Goal: Transaction & Acquisition: Subscribe to service/newsletter

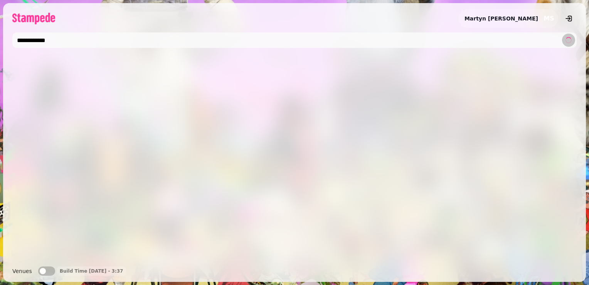
type input "**********"
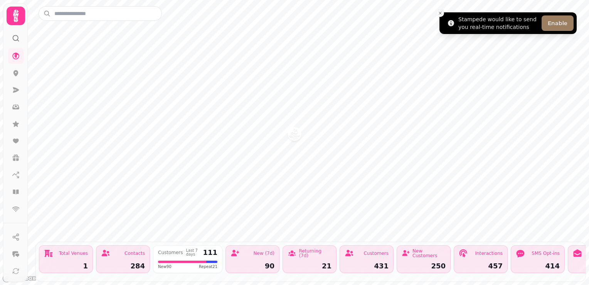
click at [562, 25] on button "Enable" at bounding box center [558, 22] width 32 height 15
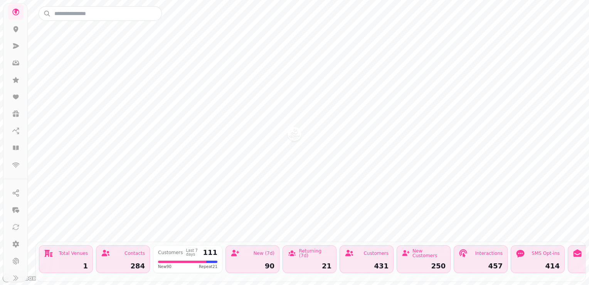
scroll to position [51, 0]
click at [15, 235] on icon at bounding box center [16, 236] width 7 height 7
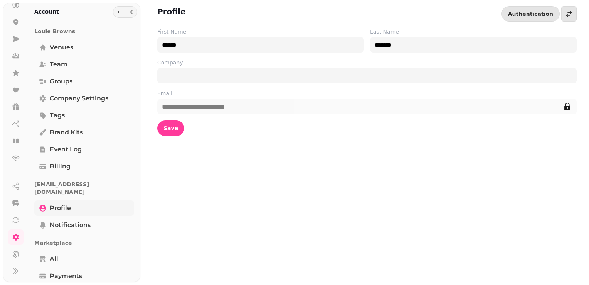
click at [64, 203] on span "Profile" at bounding box center [60, 207] width 21 height 9
click at [249, 86] on form "**********" at bounding box center [367, 82] width 420 height 108
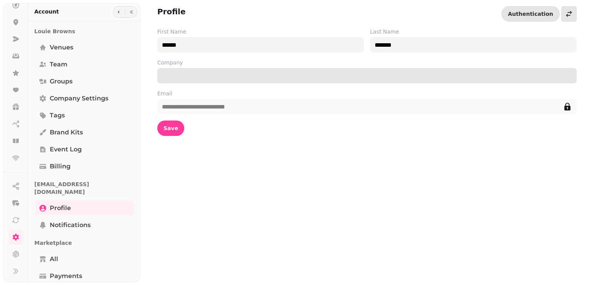
click at [252, 82] on input "Company" at bounding box center [367, 75] width 420 height 15
type input "**********"
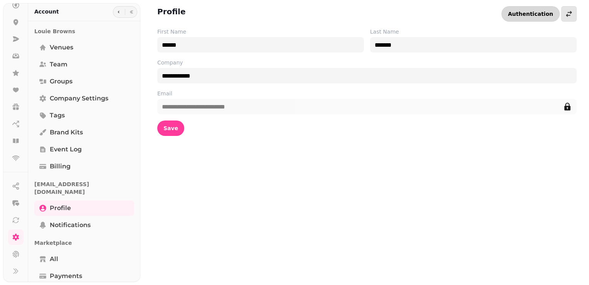
click at [546, 15] on span "Authentication" at bounding box center [530, 13] width 45 height 5
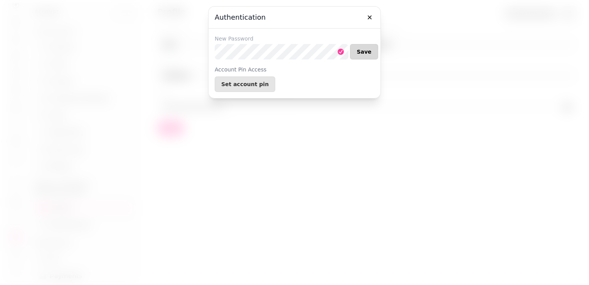
click at [361, 52] on span "Save" at bounding box center [364, 51] width 15 height 5
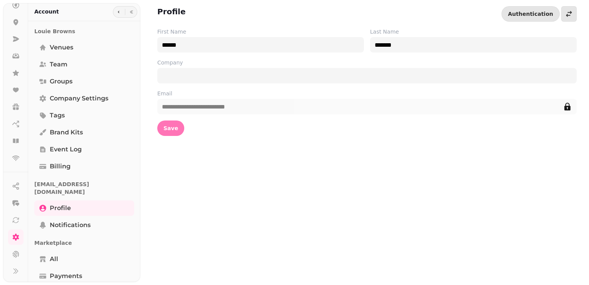
click at [164, 127] on span "Save" at bounding box center [171, 127] width 15 height 5
click at [170, 125] on span "Save" at bounding box center [171, 127] width 15 height 5
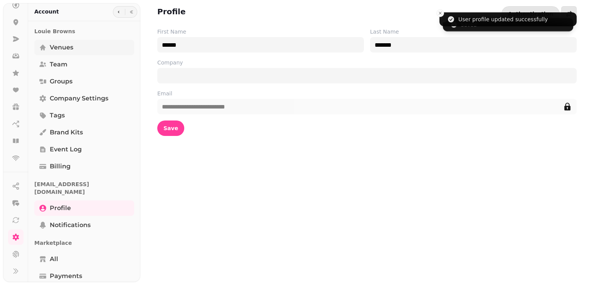
click at [58, 47] on span "Venues" at bounding box center [62, 47] width 24 height 9
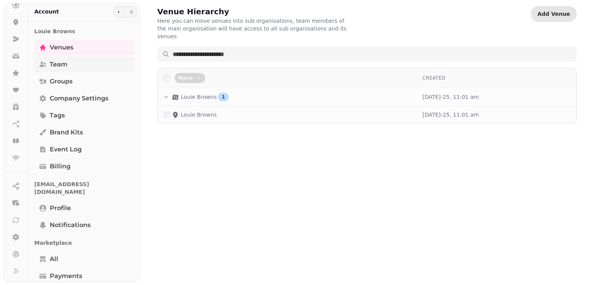
click at [57, 62] on span "Team" at bounding box center [59, 64] width 18 height 9
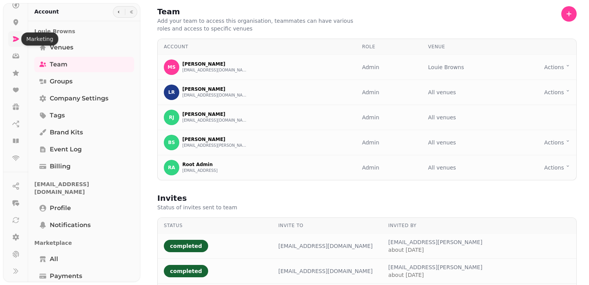
click at [14, 37] on icon at bounding box center [16, 38] width 6 height 5
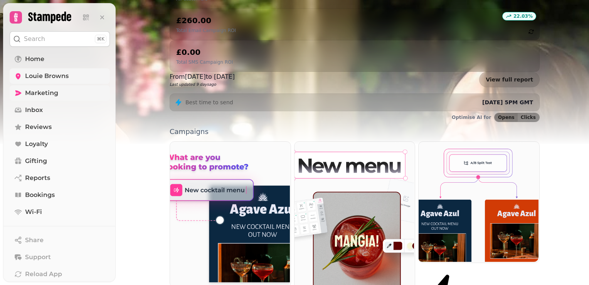
click at [52, 79] on span "Louie Browns" at bounding box center [47, 75] width 44 height 9
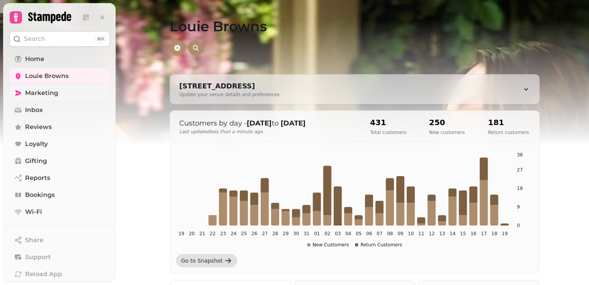
click at [19, 94] on icon at bounding box center [18, 92] width 6 height 5
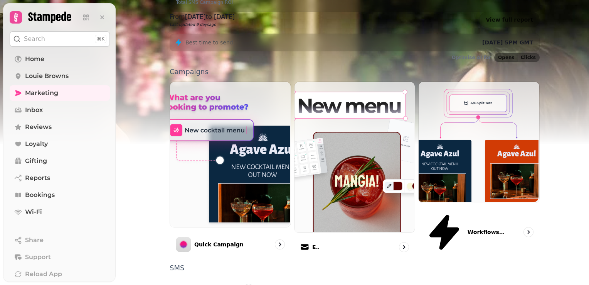
scroll to position [196, 0]
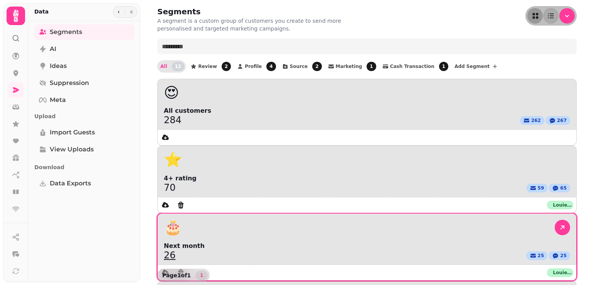
click at [486, 220] on div "🎂" at bounding box center [367, 227] width 407 height 15
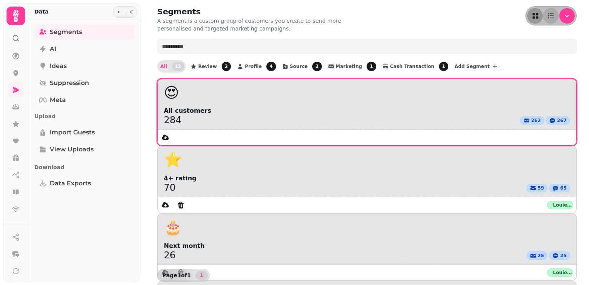
click at [216, 97] on div "😍" at bounding box center [367, 92] width 407 height 15
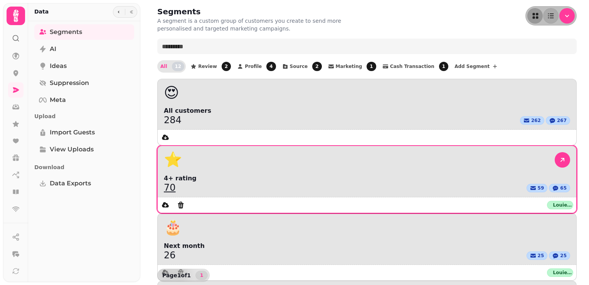
click at [391, 152] on div "⭐" at bounding box center [367, 159] width 407 height 15
click at [547, 201] on div "Louie Browns" at bounding box center [560, 205] width 26 height 8
click at [559, 156] on icon at bounding box center [563, 160] width 8 height 8
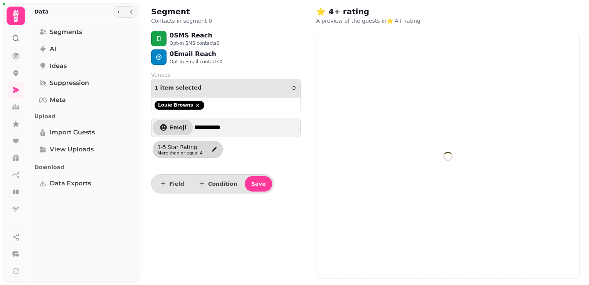
select select "**"
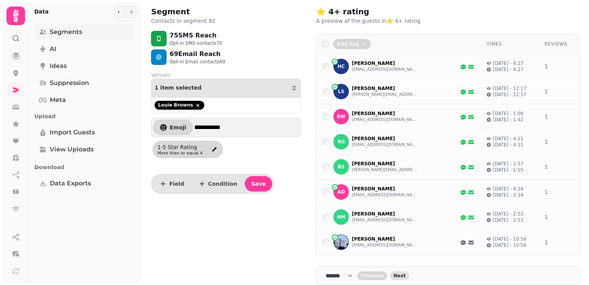
click at [56, 37] on link "Segments" at bounding box center [84, 31] width 100 height 15
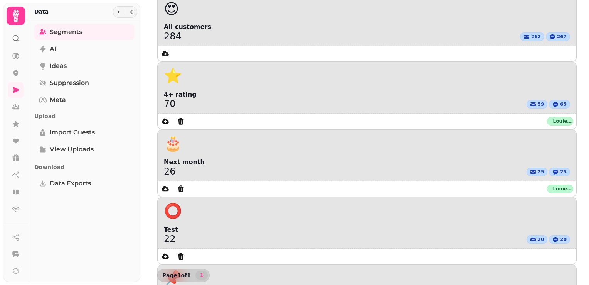
scroll to position [97, 0]
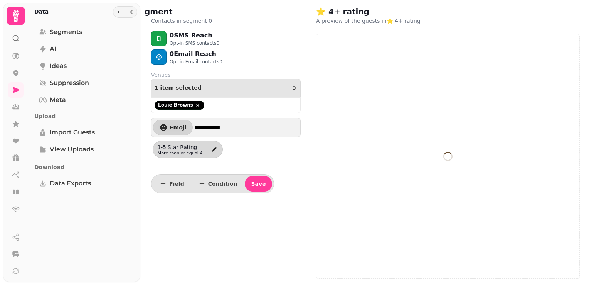
select select "**"
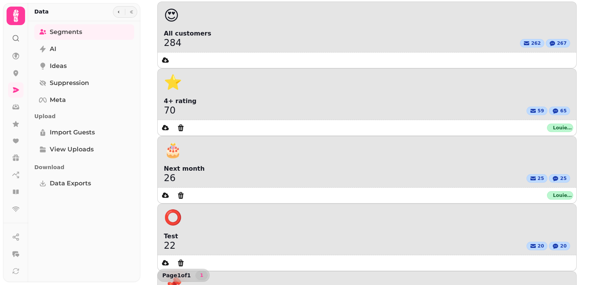
scroll to position [97, 0]
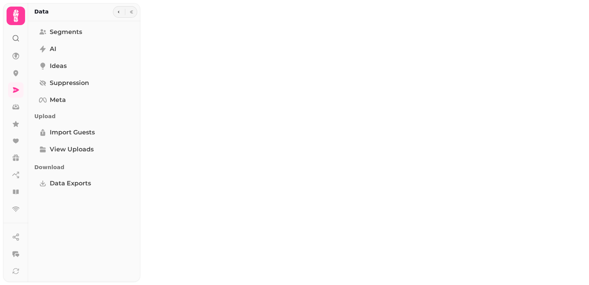
select select "**"
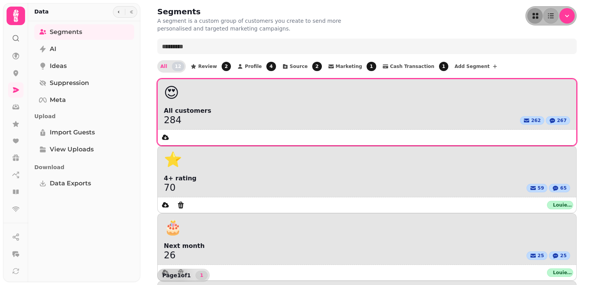
click at [196, 120] on div "284 262 267" at bounding box center [367, 119] width 407 height 9
click at [284, 82] on div "😍" at bounding box center [367, 92] width 419 height 27
click at [285, 141] on div at bounding box center [366, 137] width 416 height 15
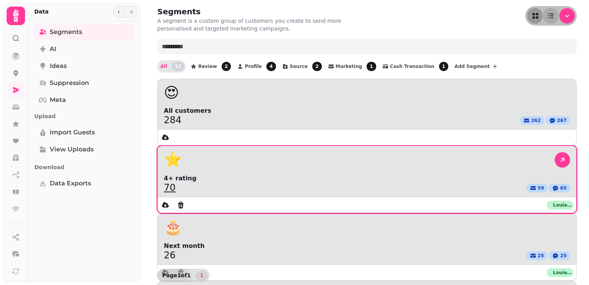
scroll to position [39, 0]
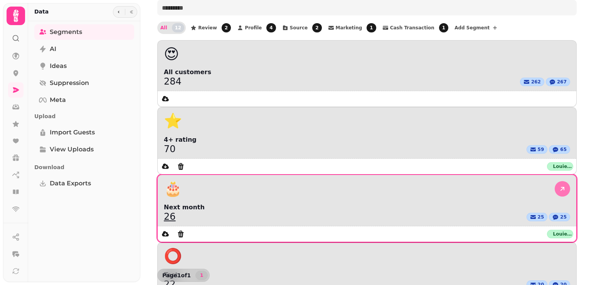
click at [559, 185] on icon at bounding box center [563, 189] width 8 height 8
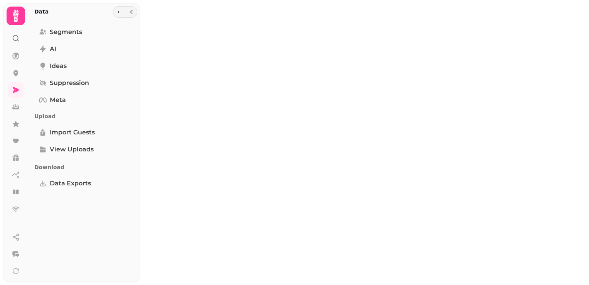
select select "**"
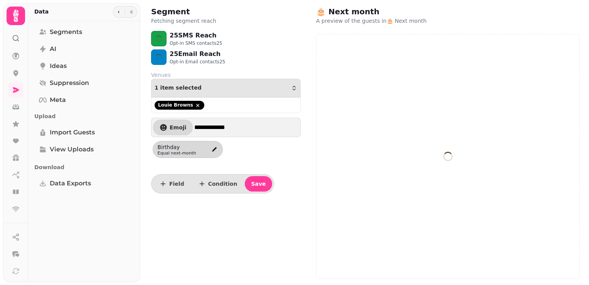
select select "**"
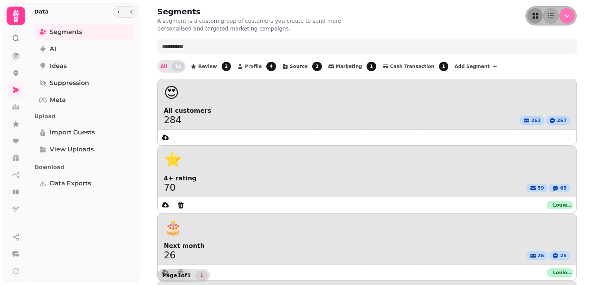
click at [564, 16] on icon "Menu" at bounding box center [568, 16] width 8 height 8
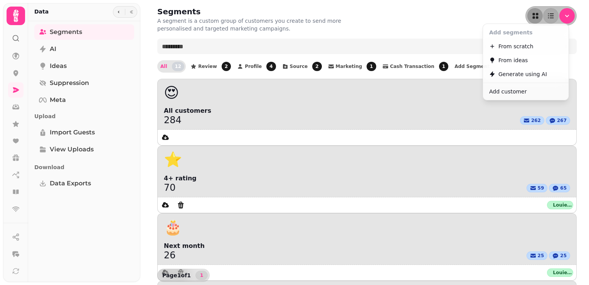
click at [517, 61] on span "From ideas" at bounding box center [513, 60] width 29 height 9
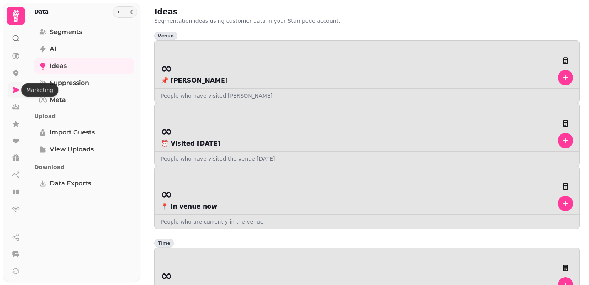
click at [14, 89] on icon at bounding box center [16, 89] width 6 height 5
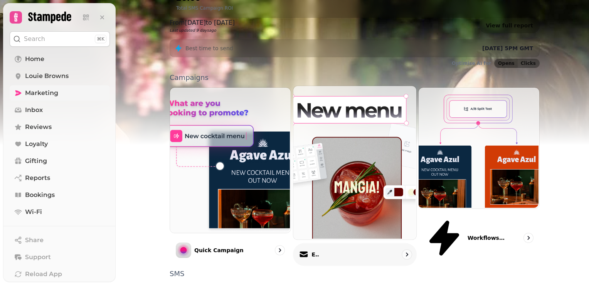
scroll to position [157, 0]
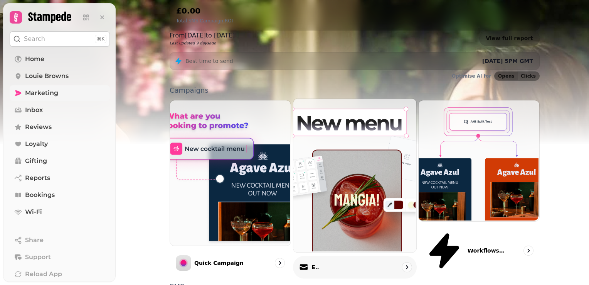
click at [352, 256] on div "Email" at bounding box center [355, 267] width 124 height 23
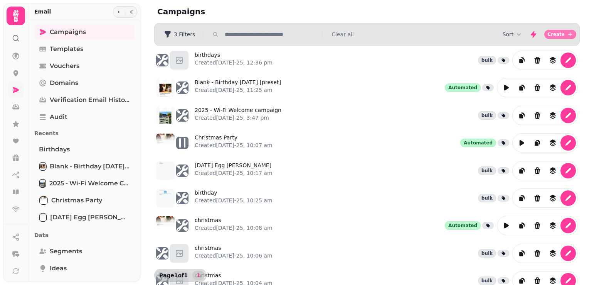
click at [567, 33] on icon "button" at bounding box center [570, 34] width 6 height 6
select select "**********"
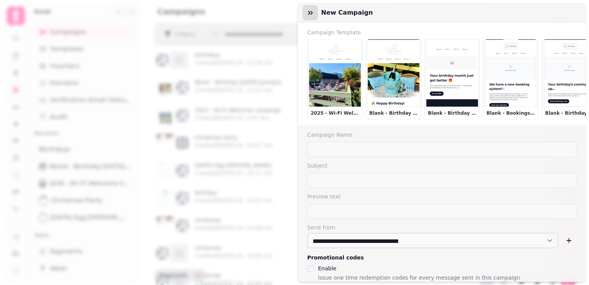
click at [311, 12] on icon "button" at bounding box center [310, 13] width 5 height 4
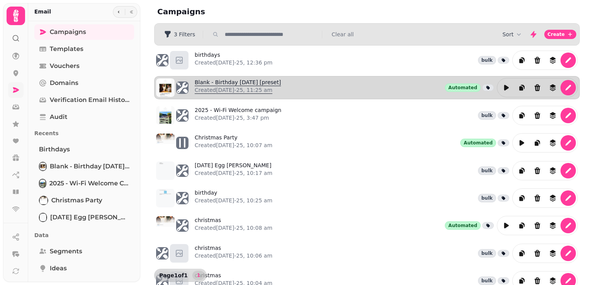
click at [214, 83] on link "Blank - Birthday [DATE] [preset] Created [DATE]-25, 11:25 am" at bounding box center [238, 87] width 86 height 19
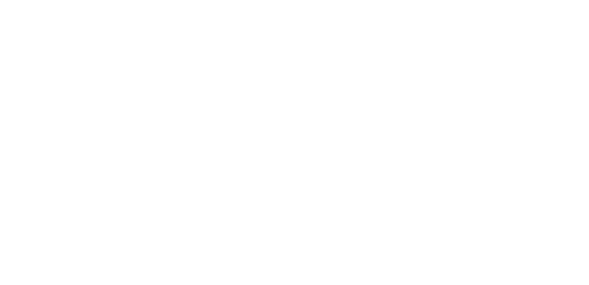
select select "**********"
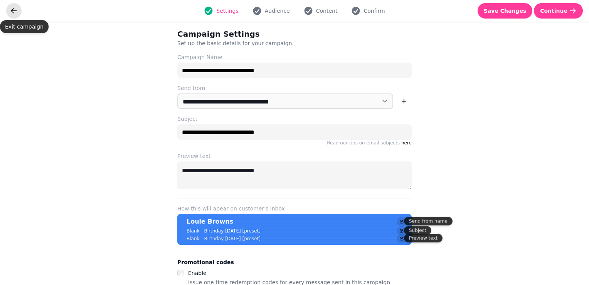
click at [12, 9] on icon "go back" at bounding box center [14, 11] width 8 height 8
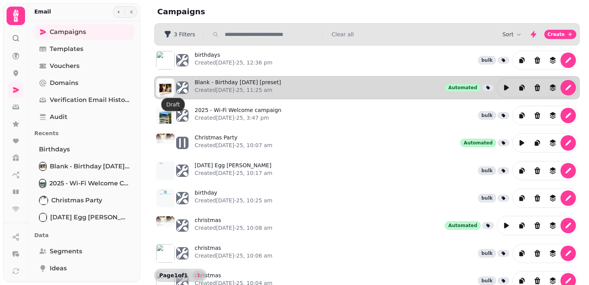
click at [162, 85] on img at bounding box center [165, 87] width 19 height 19
click at [565, 84] on icon "edit" at bounding box center [569, 88] width 8 height 8
select select "**********"
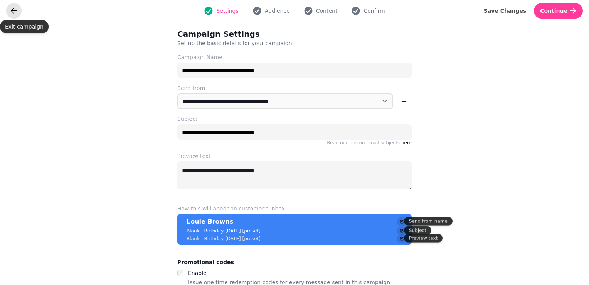
click at [14, 10] on icon "go back" at bounding box center [14, 11] width 8 height 8
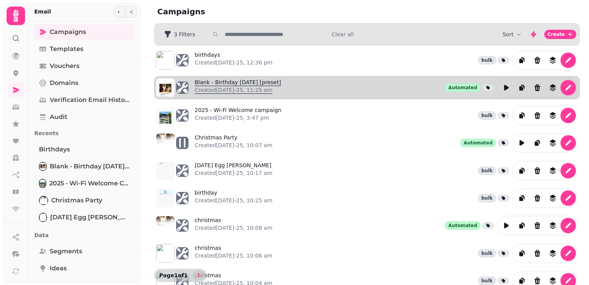
click at [216, 81] on link "Blank - Birthday [DATE] [preset] Created [DATE]-25, 11:25 am" at bounding box center [238, 87] width 86 height 19
select select "**********"
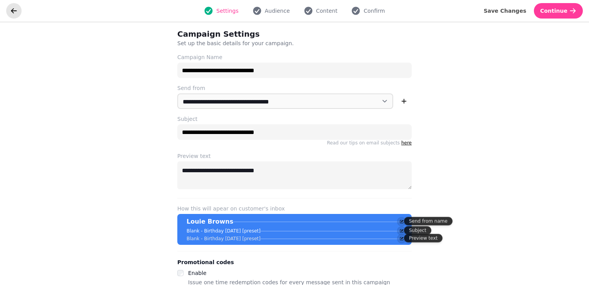
click at [11, 10] on icon "go back" at bounding box center [14, 11] width 8 height 8
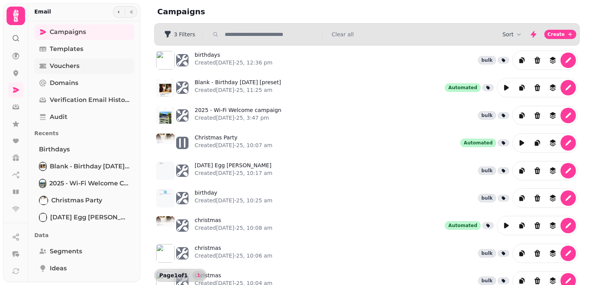
click at [65, 61] on span "Vouchers" at bounding box center [65, 65] width 30 height 9
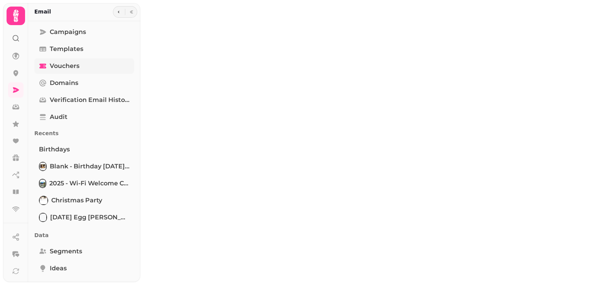
select select "**"
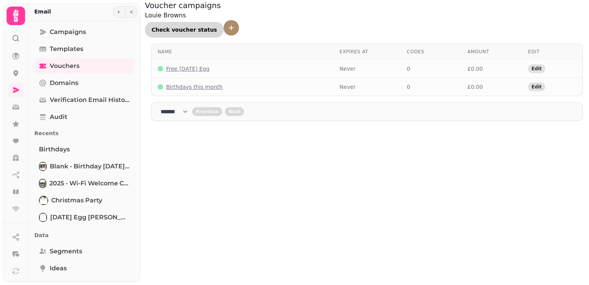
click at [217, 27] on span "Check voucher status" at bounding box center [185, 29] width 66 height 5
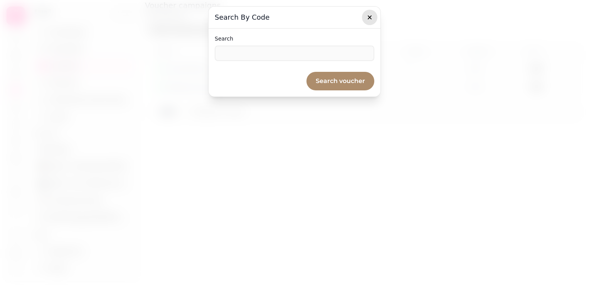
click at [369, 18] on icon "button" at bounding box center [370, 17] width 4 height 4
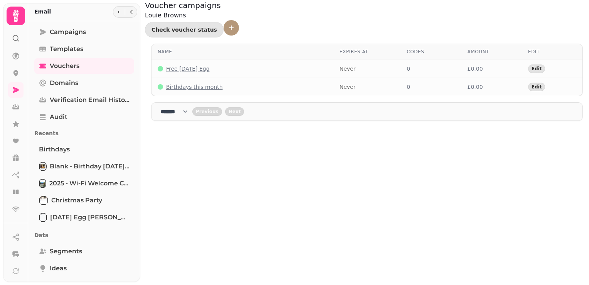
click at [234, 25] on icon "add voucher" at bounding box center [231, 27] width 5 height 5
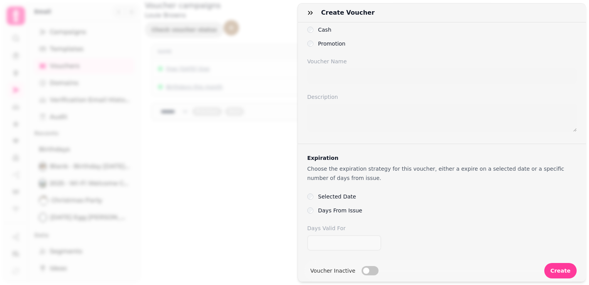
scroll to position [2, 0]
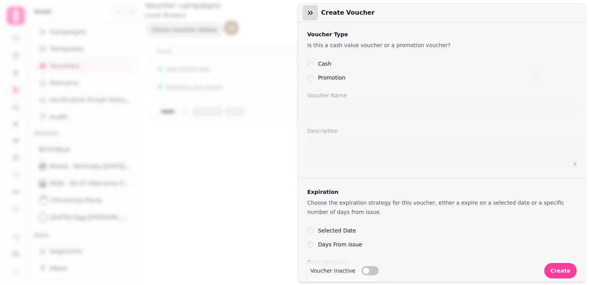
click at [307, 13] on icon "button" at bounding box center [311, 13] width 8 height 8
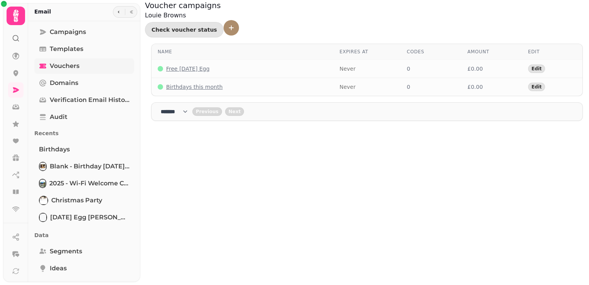
click at [63, 69] on span "Vouchers" at bounding box center [65, 65] width 30 height 9
click at [59, 83] on span "Domains" at bounding box center [64, 82] width 29 height 9
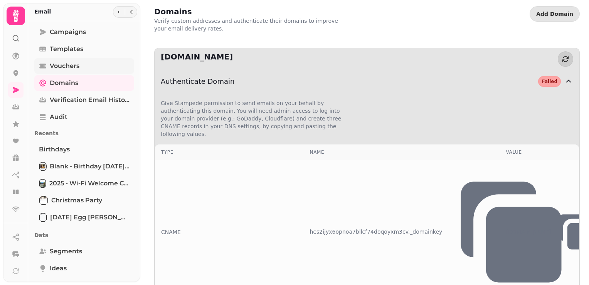
click at [62, 66] on span "Vouchers" at bounding box center [65, 65] width 30 height 9
select select "**"
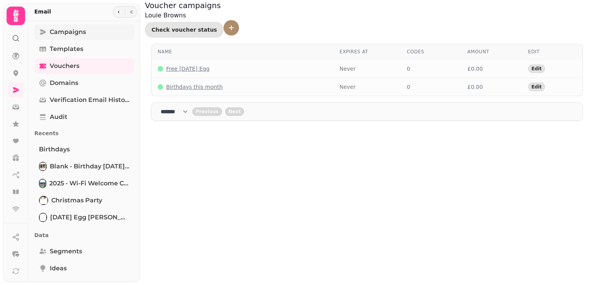
click at [67, 33] on span "Campaigns" at bounding box center [68, 31] width 36 height 9
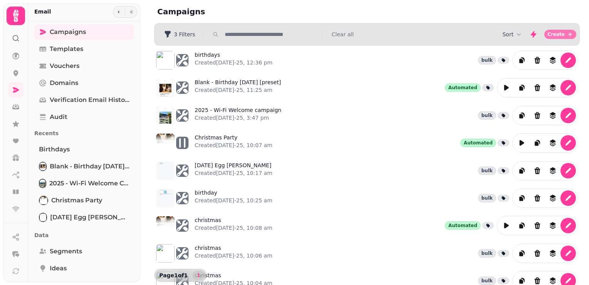
click at [567, 33] on icon "button" at bounding box center [570, 34] width 6 height 6
select select "**********"
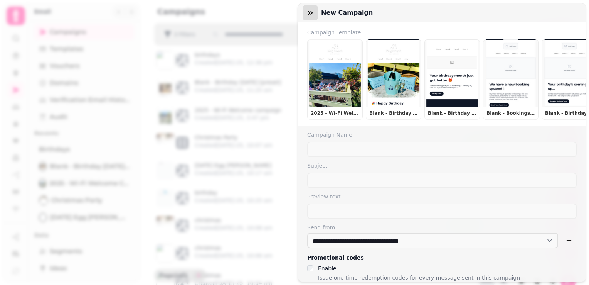
click at [312, 13] on icon "button" at bounding box center [310, 13] width 5 height 4
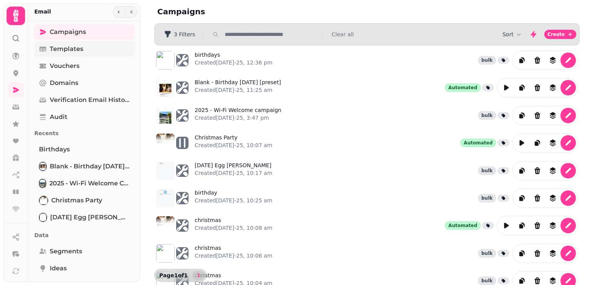
click at [68, 44] on span "Templates" at bounding box center [67, 48] width 34 height 9
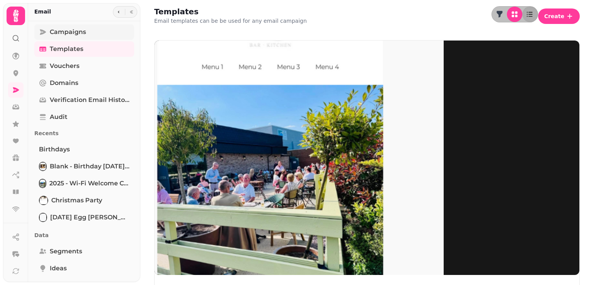
click at [67, 34] on span "Campaigns" at bounding box center [68, 31] width 36 height 9
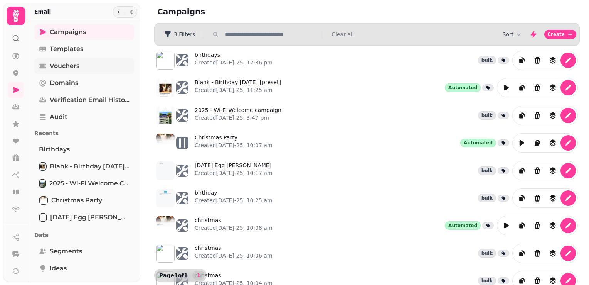
click at [68, 66] on span "Vouchers" at bounding box center [65, 65] width 30 height 9
select select "**"
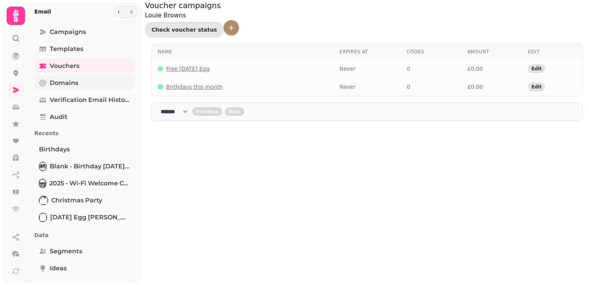
click at [66, 86] on span "Domains" at bounding box center [64, 82] width 29 height 9
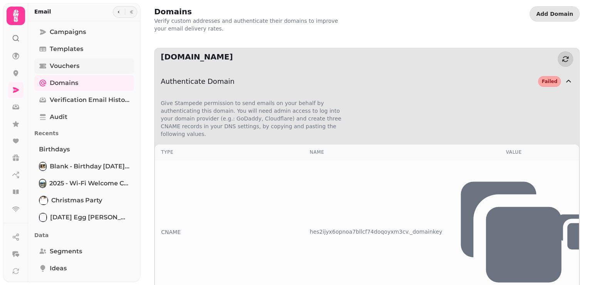
click at [77, 64] on span "Vouchers" at bounding box center [65, 65] width 30 height 9
select select "**"
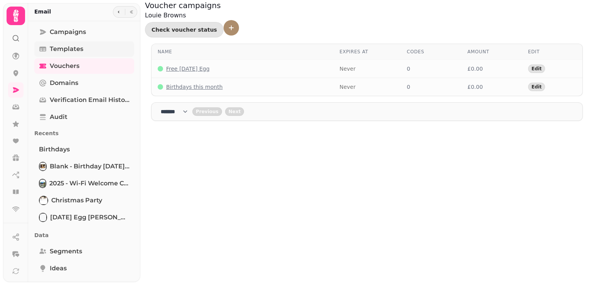
click at [79, 48] on span "Templates" at bounding box center [67, 48] width 34 height 9
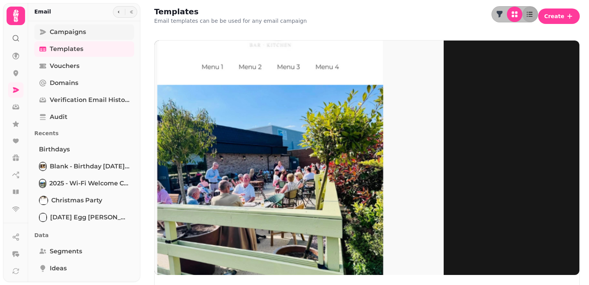
click at [80, 32] on span "Campaigns" at bounding box center [68, 31] width 36 height 9
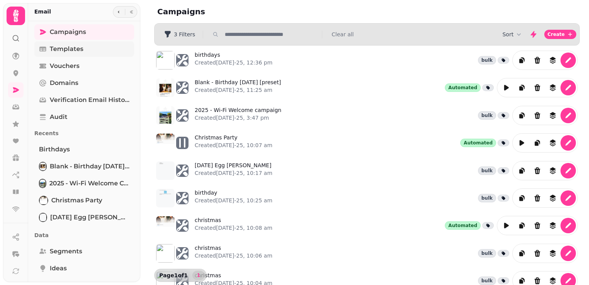
click at [74, 48] on span "Templates" at bounding box center [67, 48] width 34 height 9
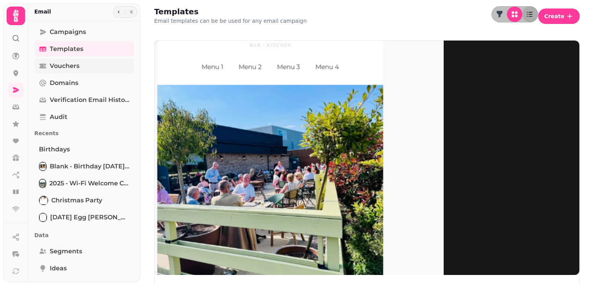
click at [65, 66] on span "Vouchers" at bounding box center [65, 65] width 30 height 9
select select "**"
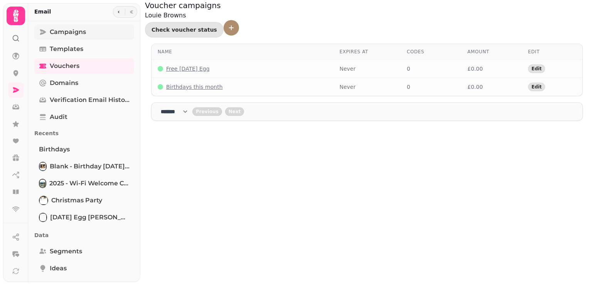
click at [68, 33] on span "Campaigns" at bounding box center [68, 31] width 36 height 9
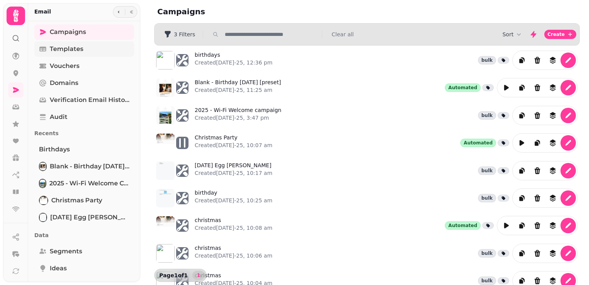
click at [63, 51] on span "Templates" at bounding box center [67, 48] width 34 height 9
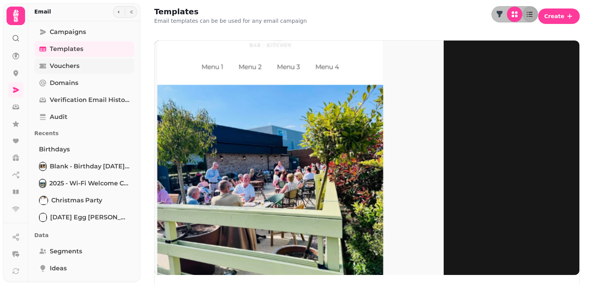
click at [61, 69] on span "Vouchers" at bounding box center [65, 65] width 30 height 9
select select "**"
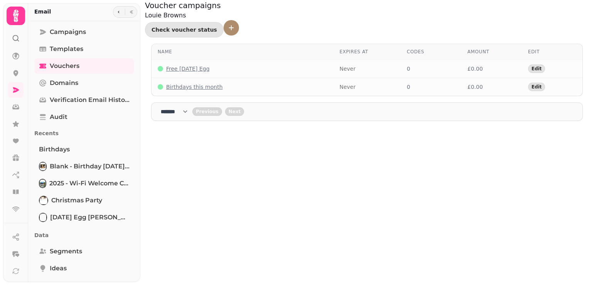
click at [61, 91] on div "Campaigns Templates Vouchers Domains Verification email history Audit Recents b…" at bounding box center [84, 180] width 112 height 313
click at [17, 88] on icon at bounding box center [16, 90] width 8 height 8
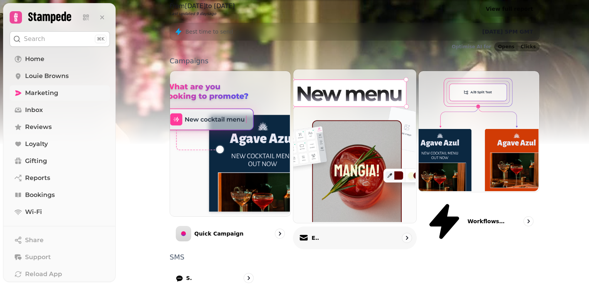
scroll to position [196, 0]
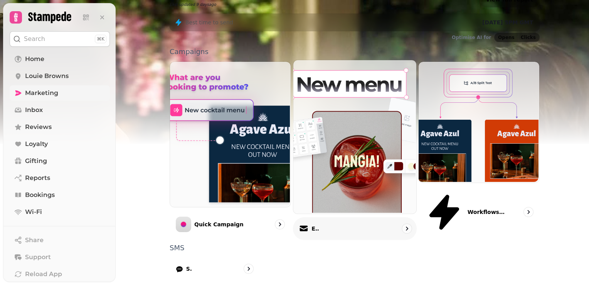
click at [338, 217] on div "Email" at bounding box center [355, 228] width 124 height 23
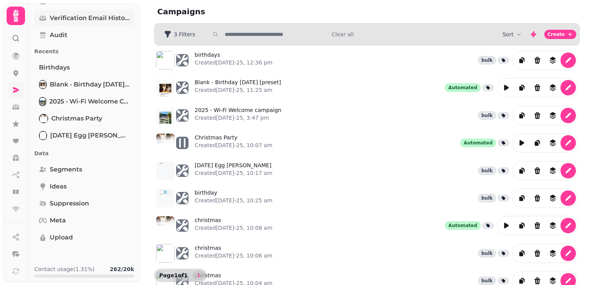
scroll to position [83, 0]
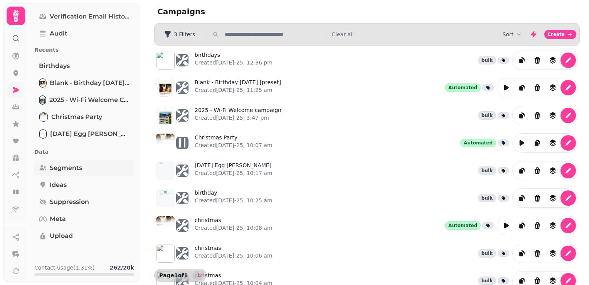
click at [76, 169] on span "Segments" at bounding box center [66, 167] width 32 height 9
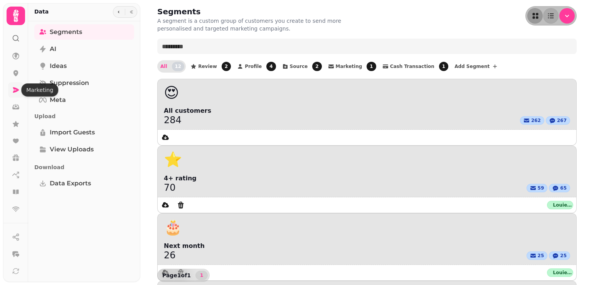
click at [14, 90] on icon at bounding box center [16, 90] width 8 height 8
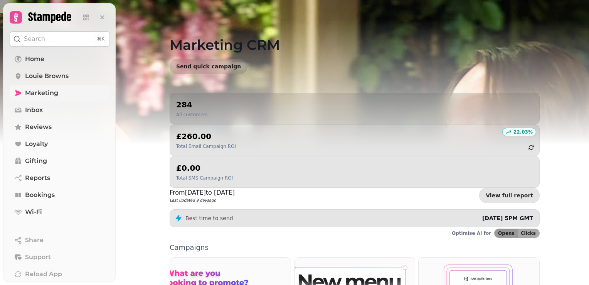
click at [63, 90] on link "Marketing" at bounding box center [60, 92] width 100 height 15
click at [45, 110] on link "Inbox" at bounding box center [60, 109] width 100 height 15
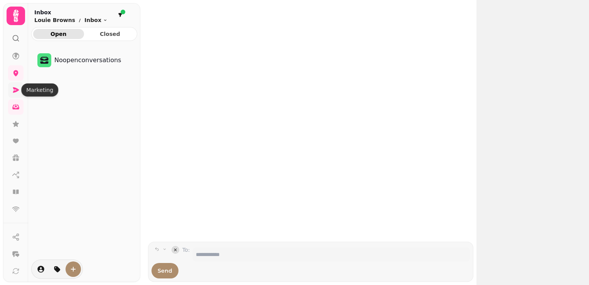
click at [16, 90] on icon at bounding box center [16, 90] width 8 height 8
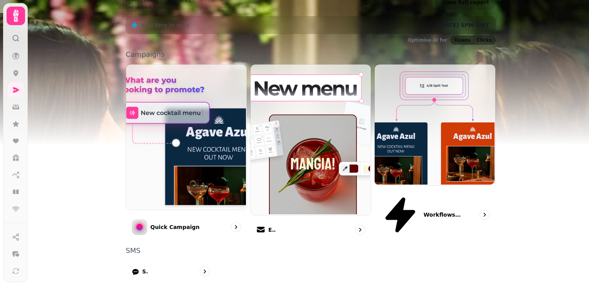
scroll to position [196, 0]
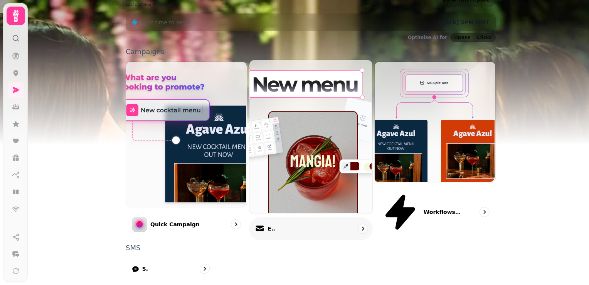
click at [299, 59] on img at bounding box center [309, 136] width 123 height 154
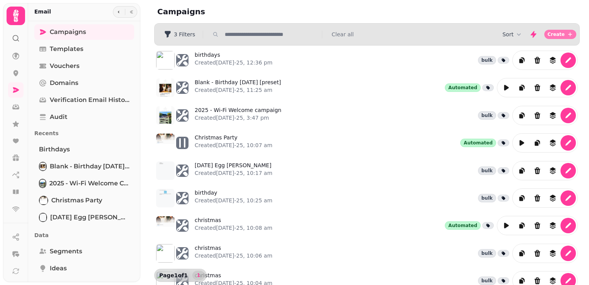
click at [556, 39] on button "Create" at bounding box center [561, 34] width 32 height 9
select select "**********"
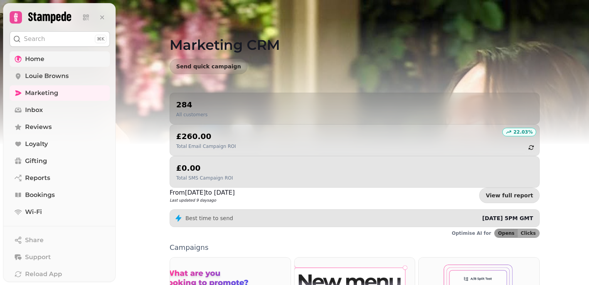
click at [51, 57] on link "Home" at bounding box center [60, 58] width 100 height 15
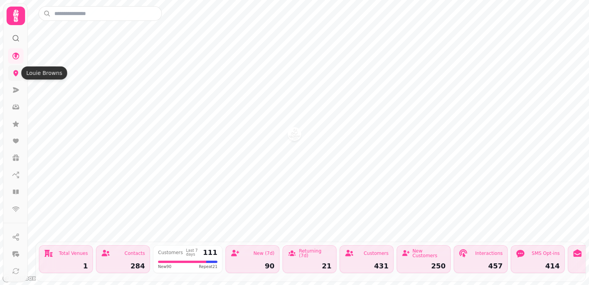
click at [17, 74] on icon at bounding box center [16, 73] width 5 height 6
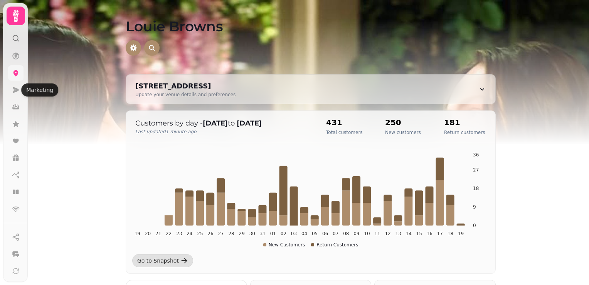
click at [15, 74] on icon at bounding box center [16, 73] width 5 height 6
click at [14, 89] on icon at bounding box center [16, 89] width 6 height 5
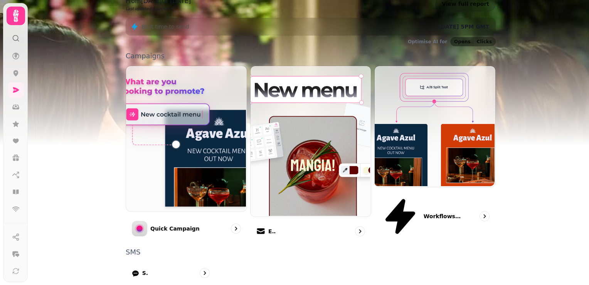
scroll to position [196, 0]
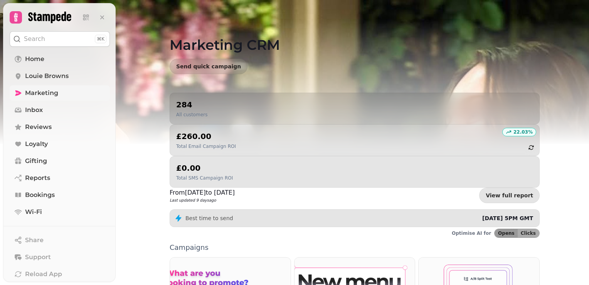
click at [42, 95] on span "Marketing" at bounding box center [41, 92] width 33 height 9
click at [76, 95] on link "Marketing" at bounding box center [60, 92] width 100 height 15
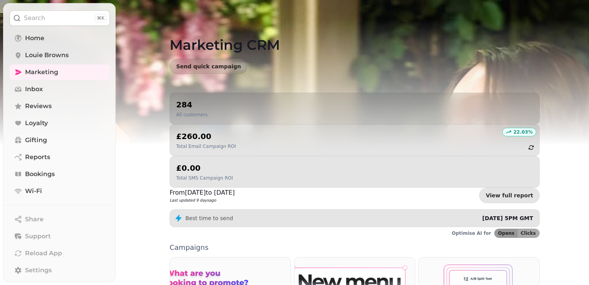
scroll to position [39, 0]
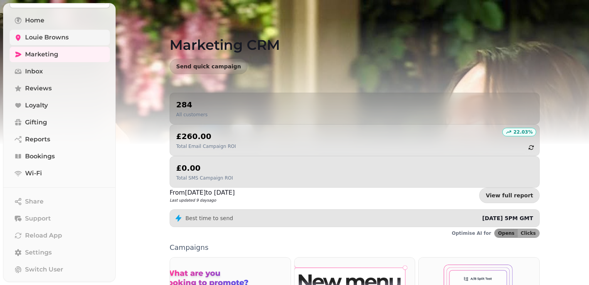
click at [52, 43] on link "Louie Browns" at bounding box center [60, 37] width 100 height 15
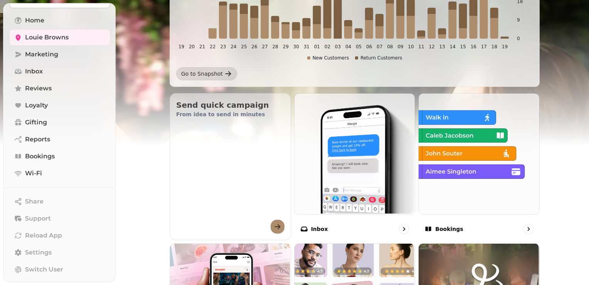
scroll to position [73, 0]
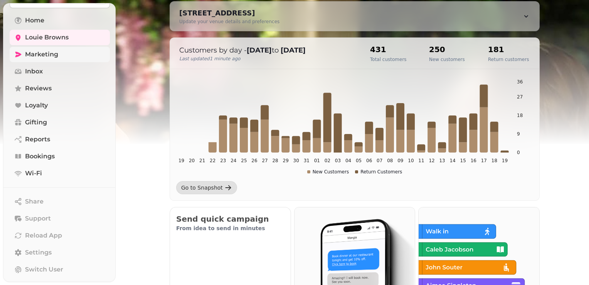
click at [57, 53] on span "Marketing" at bounding box center [41, 54] width 33 height 9
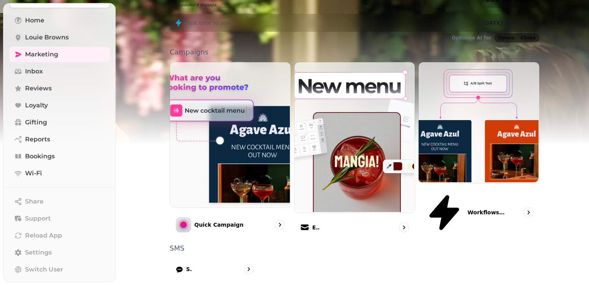
scroll to position [196, 0]
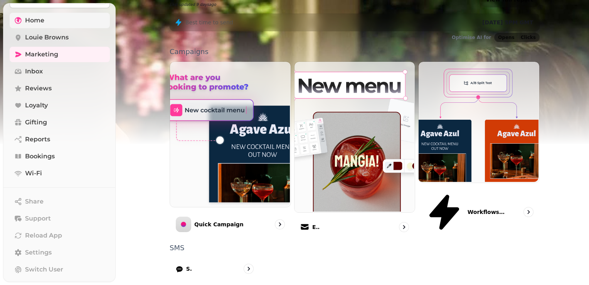
click at [46, 16] on link "Home" at bounding box center [60, 20] width 100 height 15
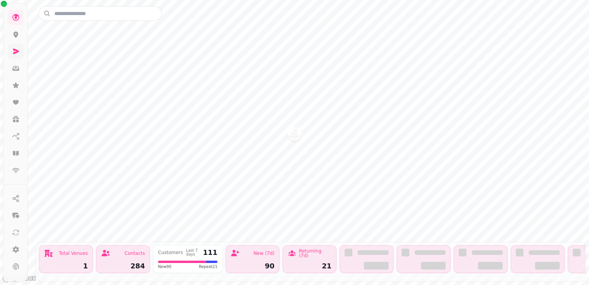
click at [15, 49] on icon at bounding box center [16, 51] width 6 height 5
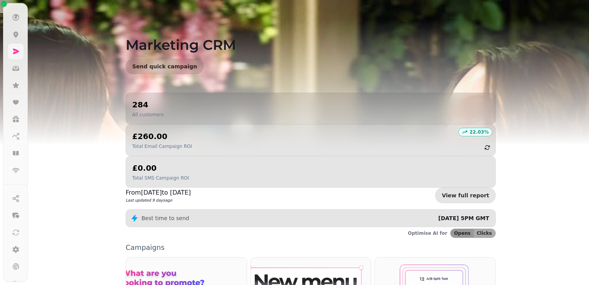
click at [15, 49] on icon at bounding box center [16, 51] width 6 height 5
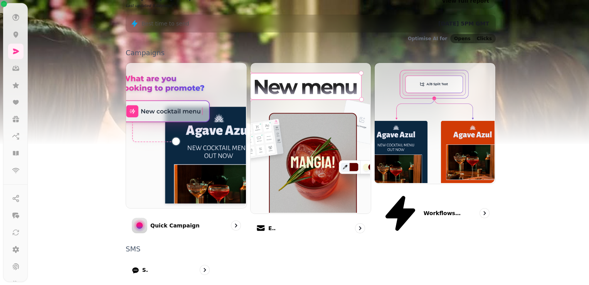
scroll to position [196, 0]
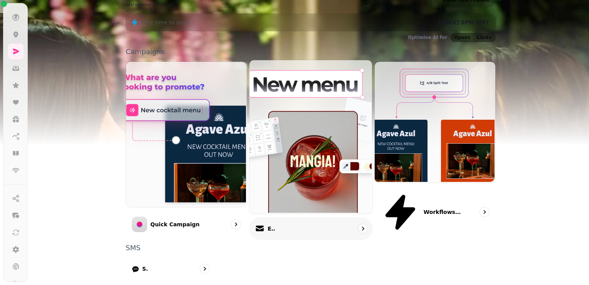
click at [294, 217] on div "Email" at bounding box center [311, 228] width 124 height 23
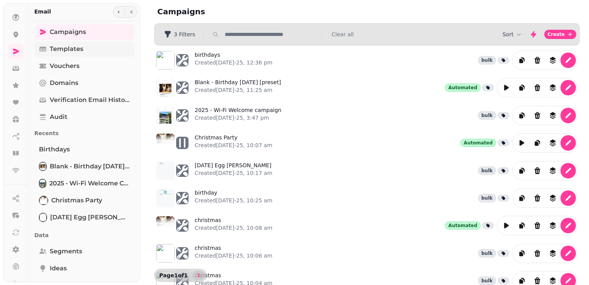
click at [60, 44] on span "Templates" at bounding box center [67, 48] width 34 height 9
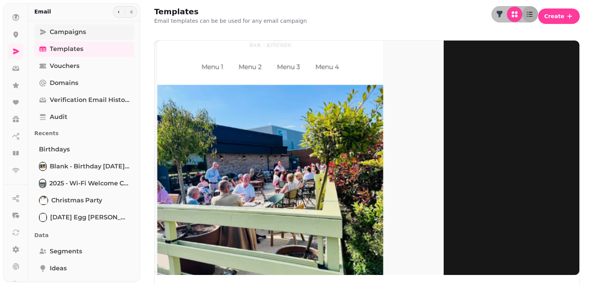
click at [72, 32] on span "Campaigns" at bounding box center [68, 31] width 36 height 9
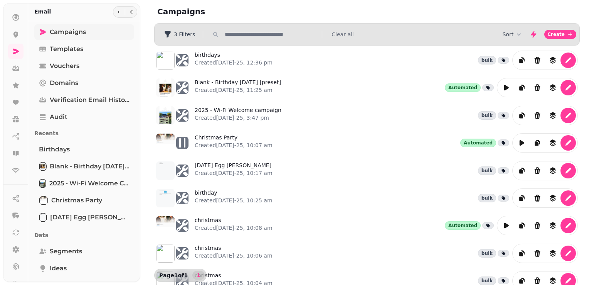
click at [61, 33] on span "Campaigns" at bounding box center [68, 31] width 36 height 9
click at [16, 250] on icon at bounding box center [16, 249] width 7 height 7
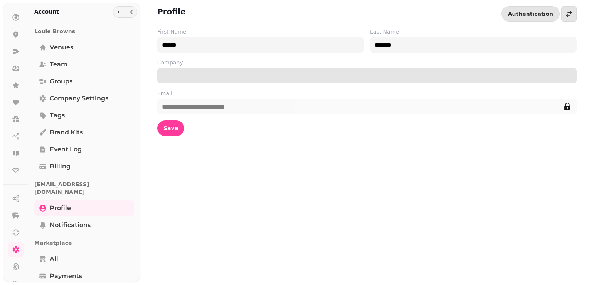
click at [543, 73] on input "Company" at bounding box center [367, 75] width 420 height 15
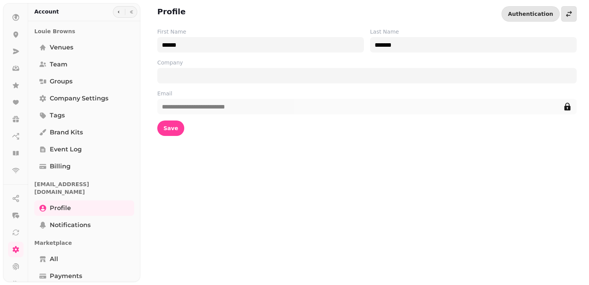
click at [432, 183] on div "**********" at bounding box center [364, 142] width 449 height 285
click at [12, 53] on icon at bounding box center [16, 51] width 8 height 8
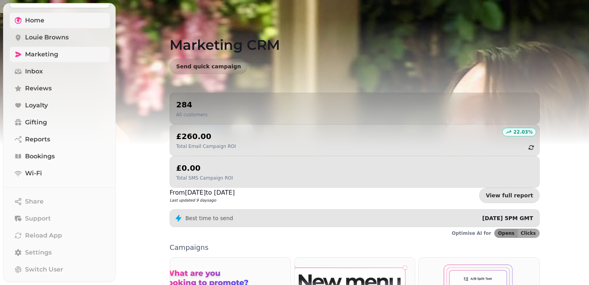
click at [60, 17] on link "Home" at bounding box center [60, 20] width 100 height 15
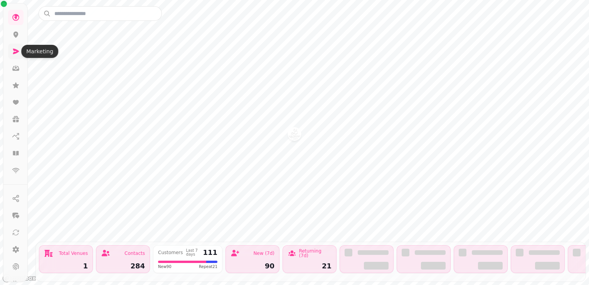
click at [15, 50] on icon at bounding box center [16, 51] width 6 height 5
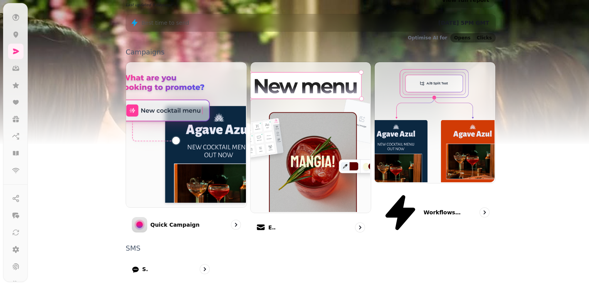
scroll to position [196, 0]
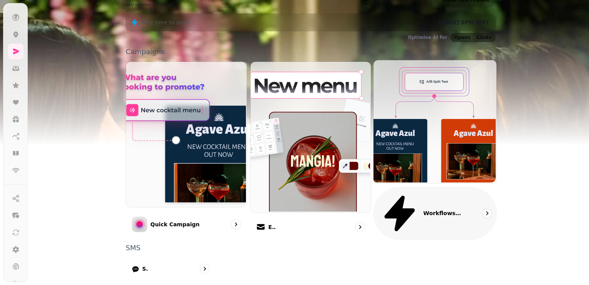
click at [424, 209] on p "Workflows (coming soon)" at bounding box center [443, 213] width 39 height 8
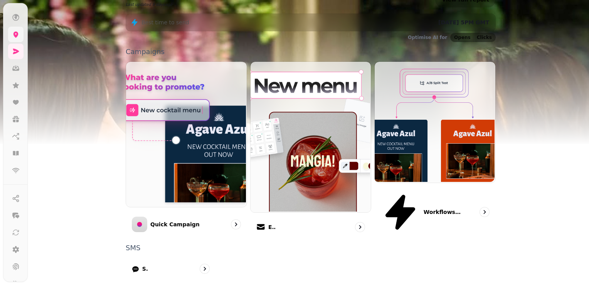
click at [10, 32] on link at bounding box center [15, 34] width 15 height 15
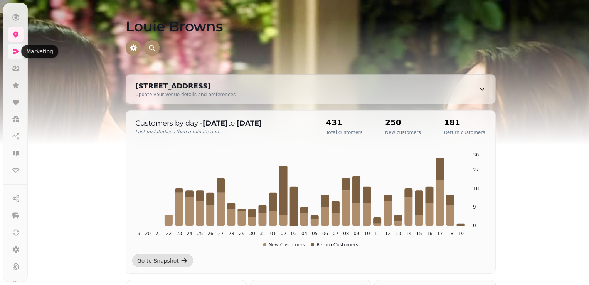
click at [12, 48] on icon at bounding box center [16, 51] width 8 height 8
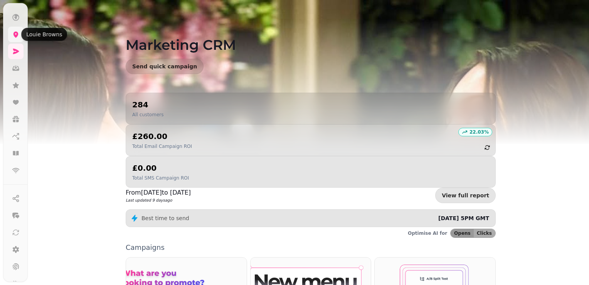
click at [13, 34] on icon at bounding box center [16, 34] width 8 height 8
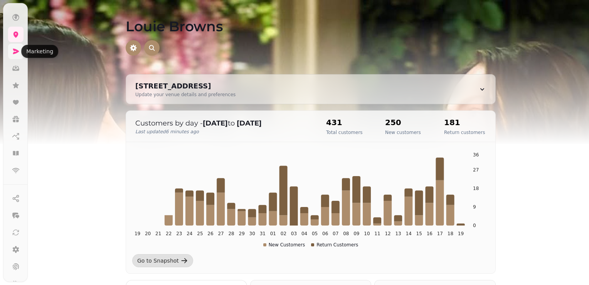
click at [14, 49] on icon at bounding box center [16, 51] width 6 height 5
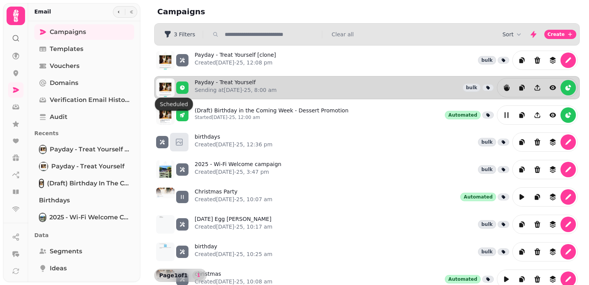
click at [164, 86] on img at bounding box center [165, 87] width 19 height 19
click at [549, 85] on icon "view" at bounding box center [553, 88] width 8 height 8
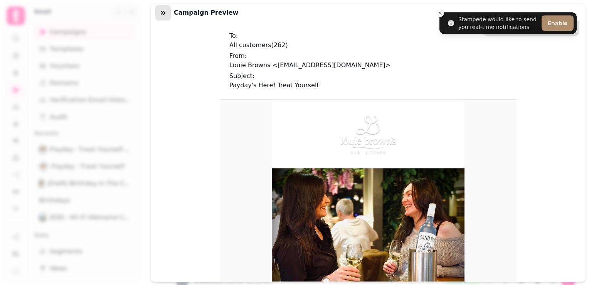
click at [163, 14] on icon "button" at bounding box center [163, 13] width 5 height 4
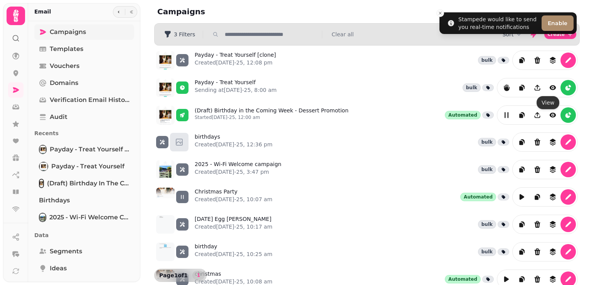
click at [89, 30] on link "Campaigns" at bounding box center [84, 31] width 100 height 15
click at [68, 47] on span "Templates" at bounding box center [67, 48] width 34 height 9
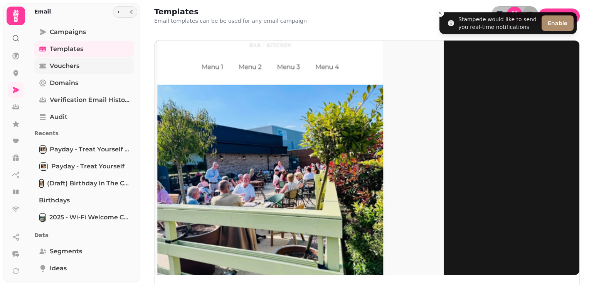
click at [62, 66] on span "Vouchers" at bounding box center [65, 65] width 30 height 9
select select "**"
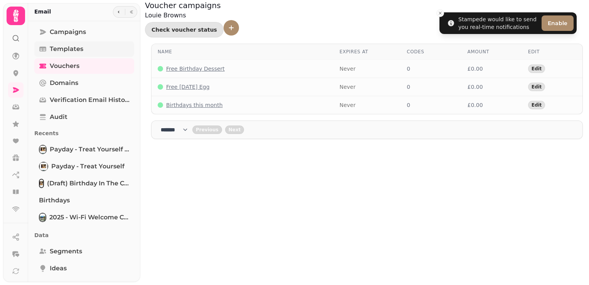
click at [65, 45] on span "Templates" at bounding box center [67, 48] width 34 height 9
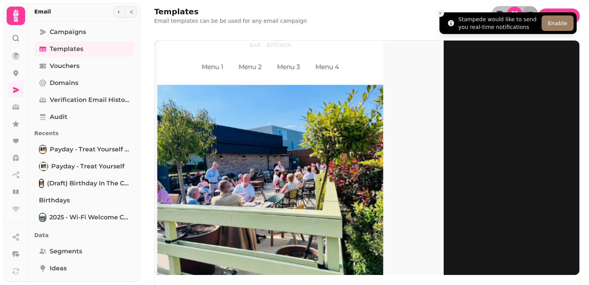
click at [555, 22] on button "Enable" at bounding box center [558, 22] width 32 height 15
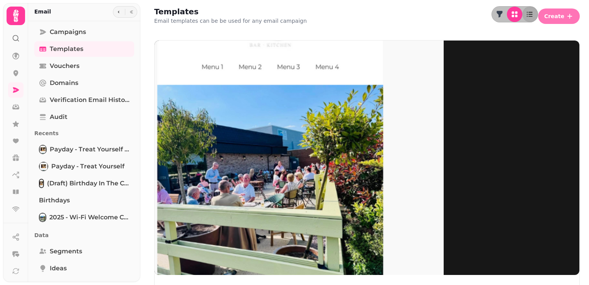
click at [556, 15] on span "Create" at bounding box center [555, 16] width 20 height 5
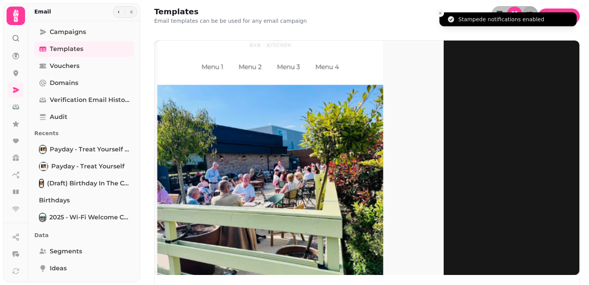
click at [571, 12] on li "Stampede notifications enabled" at bounding box center [508, 19] width 137 height 14
click at [443, 10] on button "Close toast" at bounding box center [441, 13] width 8 height 8
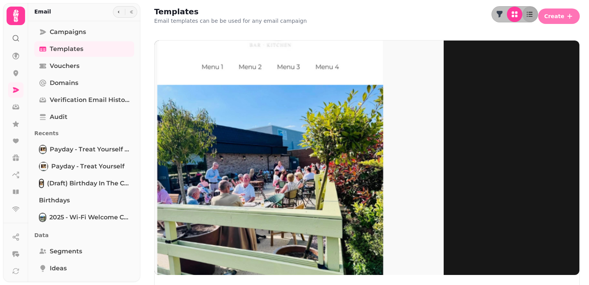
click at [564, 14] on span "Create" at bounding box center [555, 16] width 20 height 5
click at [71, 31] on span "Campaigns" at bounding box center [68, 31] width 36 height 9
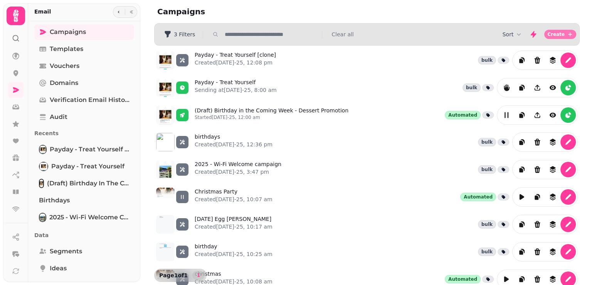
click at [567, 35] on icon "button" at bounding box center [570, 34] width 6 height 6
select select "**********"
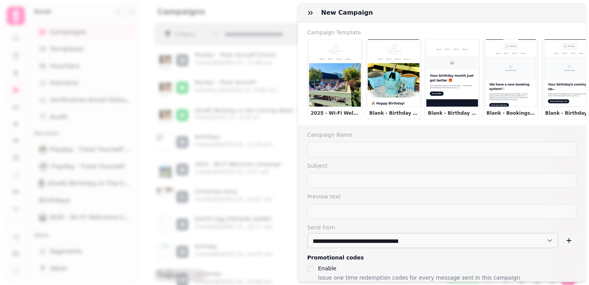
scroll to position [34, 0]
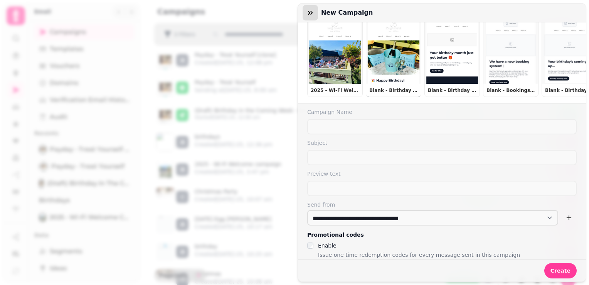
click at [311, 12] on icon "button" at bounding box center [311, 13] width 8 height 8
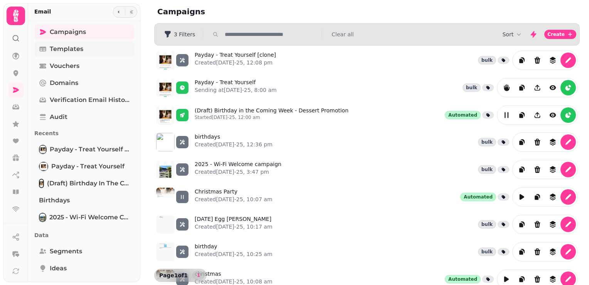
click at [68, 52] on span "Templates" at bounding box center [67, 48] width 34 height 9
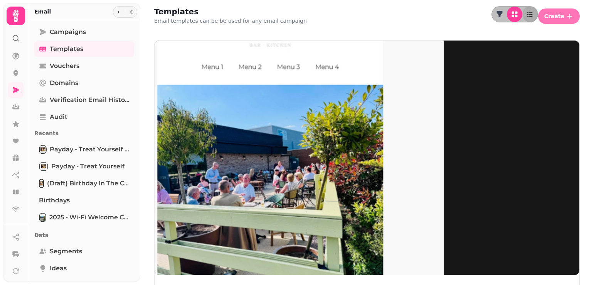
click at [566, 13] on button "Create" at bounding box center [560, 15] width 42 height 15
click at [540, 34] on button "From scratch" at bounding box center [560, 29] width 40 height 9
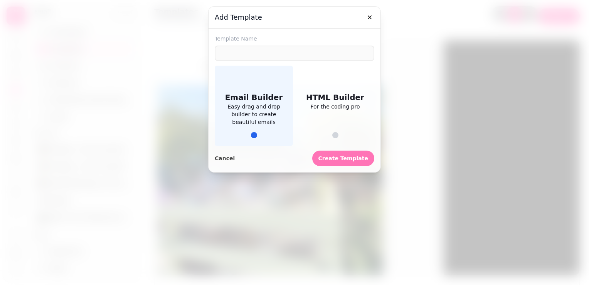
click at [345, 162] on button "Create Template" at bounding box center [343, 157] width 62 height 15
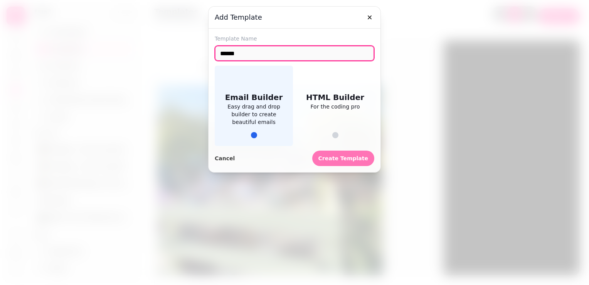
type input "******"
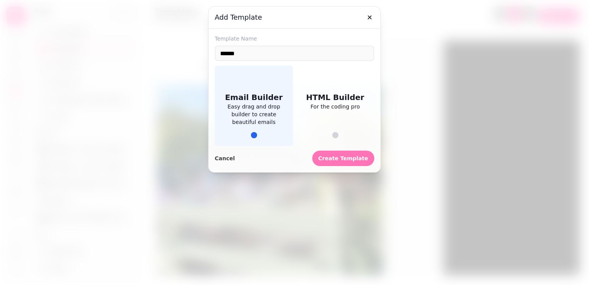
click at [341, 155] on span "Create Template" at bounding box center [344, 157] width 50 height 5
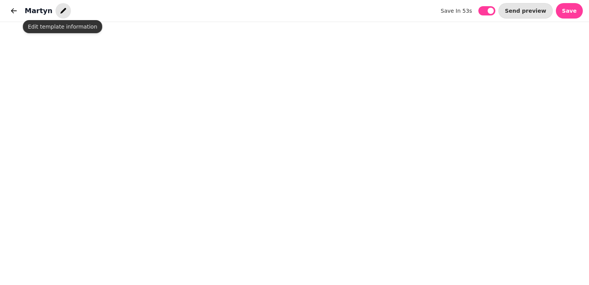
click at [59, 13] on icon "button" at bounding box center [63, 11] width 8 height 8
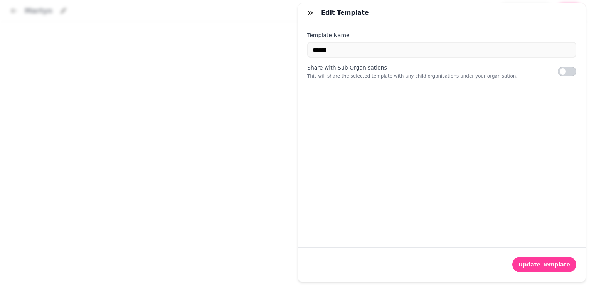
click at [144, 163] on div "Edit Template Template Name ****** Share with Sub Organisations This will share…" at bounding box center [294, 148] width 589 height 272
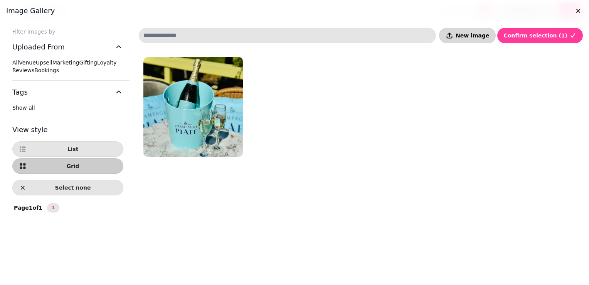
click at [471, 35] on span "New image" at bounding box center [473, 35] width 34 height 5
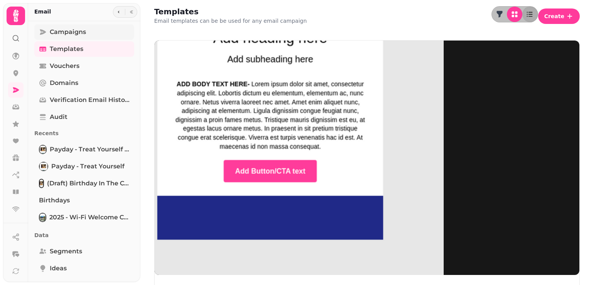
click at [64, 32] on span "Campaigns" at bounding box center [68, 31] width 36 height 9
